Goal: Information Seeking & Learning: Compare options

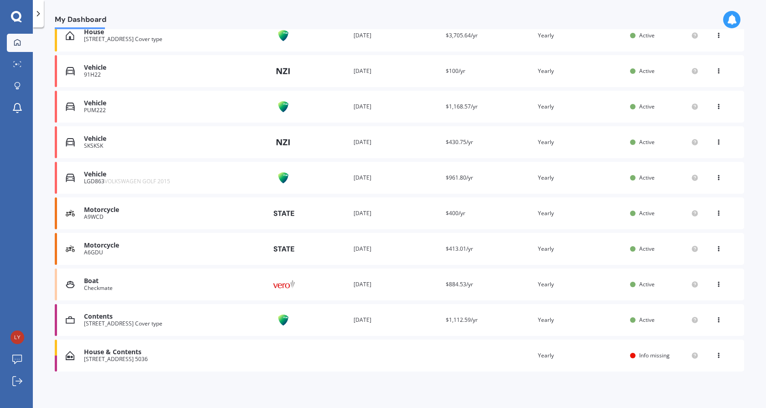
scroll to position [214, 0]
click at [715, 284] on icon at bounding box center [718, 283] width 6 height 5
click at [708, 295] on div "View policy" at bounding box center [698, 302] width 90 height 18
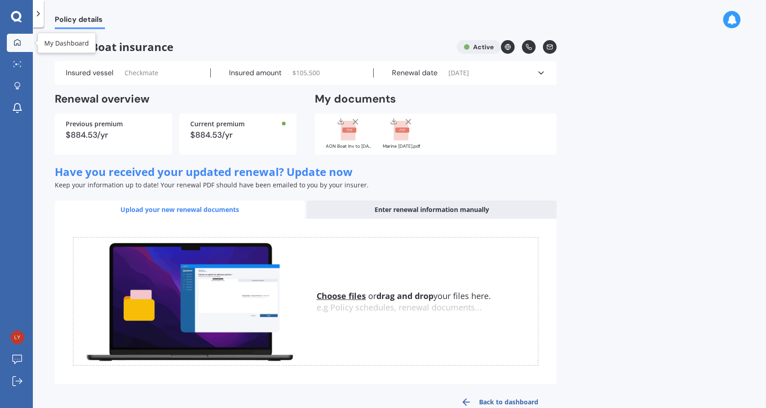
click at [15, 39] on icon at bounding box center [17, 42] width 7 height 7
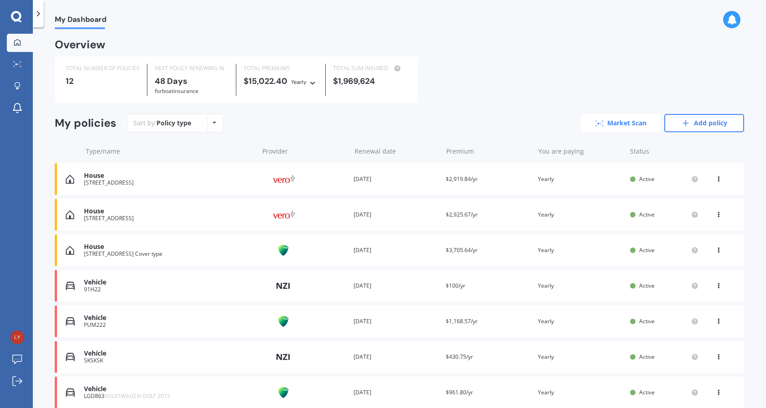
click at [614, 121] on link "Market Scan" at bounding box center [621, 123] width 80 height 18
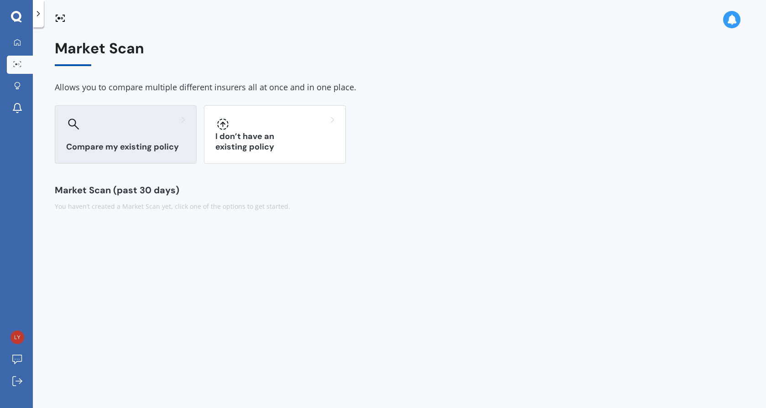
click at [102, 124] on div at bounding box center [125, 124] width 119 height 15
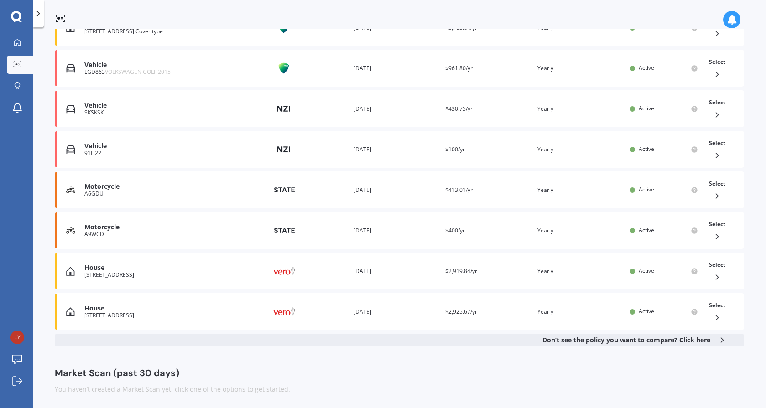
click at [699, 339] on span "Click here" at bounding box center [694, 340] width 31 height 9
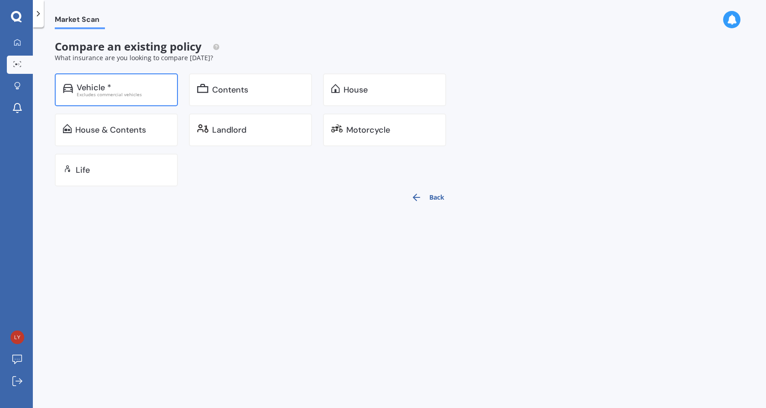
click at [135, 94] on div "Excludes commercial vehicles" at bounding box center [123, 94] width 93 height 5
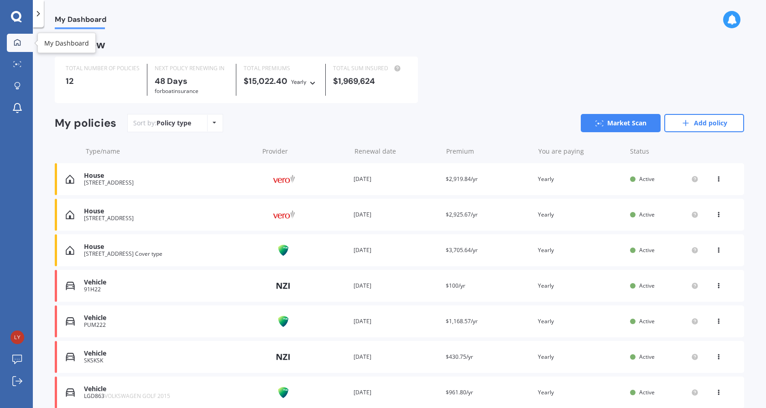
click at [16, 42] on icon at bounding box center [17, 42] width 7 height 7
click at [16, 64] on circle at bounding box center [17, 64] width 2 height 2
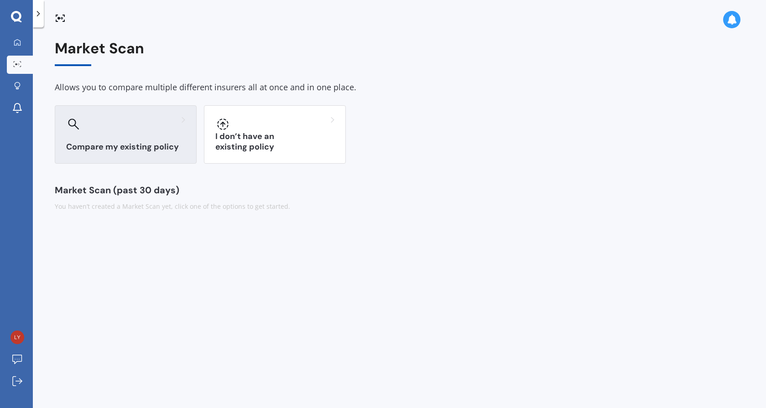
click at [113, 117] on div at bounding box center [125, 124] width 119 height 15
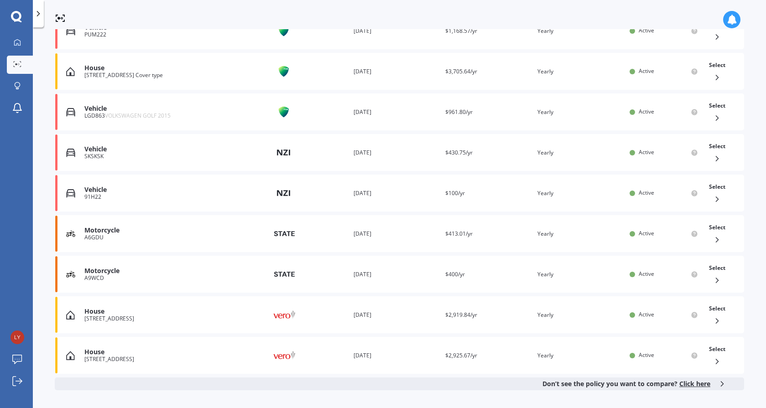
scroll to position [277, 0]
